Goal: Find specific page/section: Find specific page/section

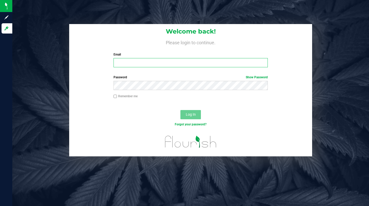
click at [151, 67] on input "Email" at bounding box center [191, 62] width 154 height 9
type input "[PERSON_NAME][EMAIL_ADDRESS][PERSON_NAME][DOMAIN_NAME]"
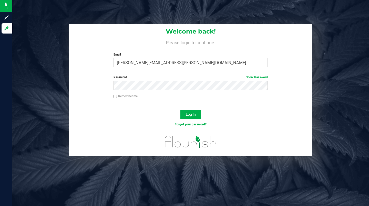
click at [192, 113] on span "Log In" at bounding box center [191, 115] width 10 height 4
click at [194, 113] on span "Log In" at bounding box center [191, 115] width 10 height 4
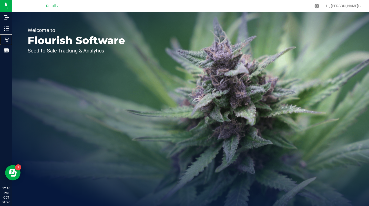
click at [3, 45] on link "Retail" at bounding box center [6, 39] width 12 height 11
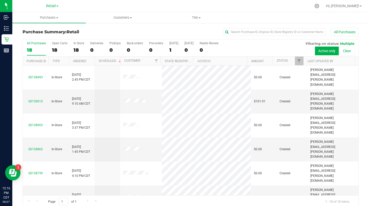
click at [74, 6] on div "Retail" at bounding box center [52, 6] width 75 height 8
click at [55, 6] on span "Retail" at bounding box center [51, 6] width 10 height 4
click at [42, 17] on link "Manufacturing" at bounding box center [52, 18] width 75 height 7
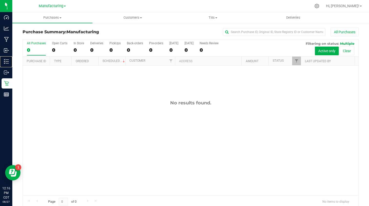
click at [5, 62] on icon at bounding box center [6, 61] width 5 height 5
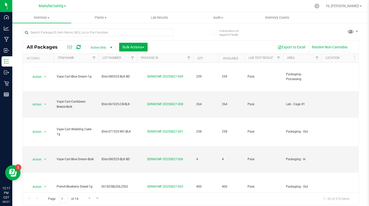
click at [337, 82] on td at bounding box center [341, 77] width 38 height 28
click at [318, 58] on span "Filter" at bounding box center [317, 58] width 4 height 4
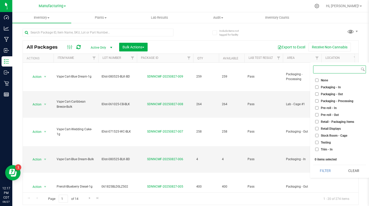
scroll to position [143, 0]
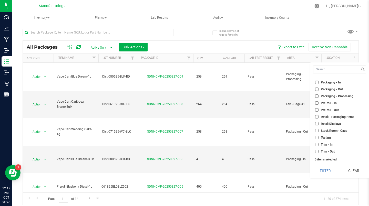
click at [317, 90] on input "Packaging - Out" at bounding box center [317, 89] width 3 height 3
checkbox input "true"
click at [322, 174] on button "Filter" at bounding box center [325, 170] width 25 height 11
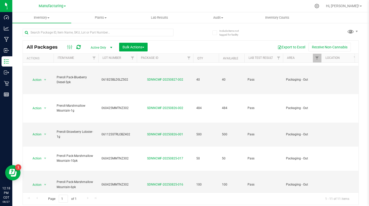
scroll to position [82, 0]
